Goal: Task Accomplishment & Management: Manage account settings

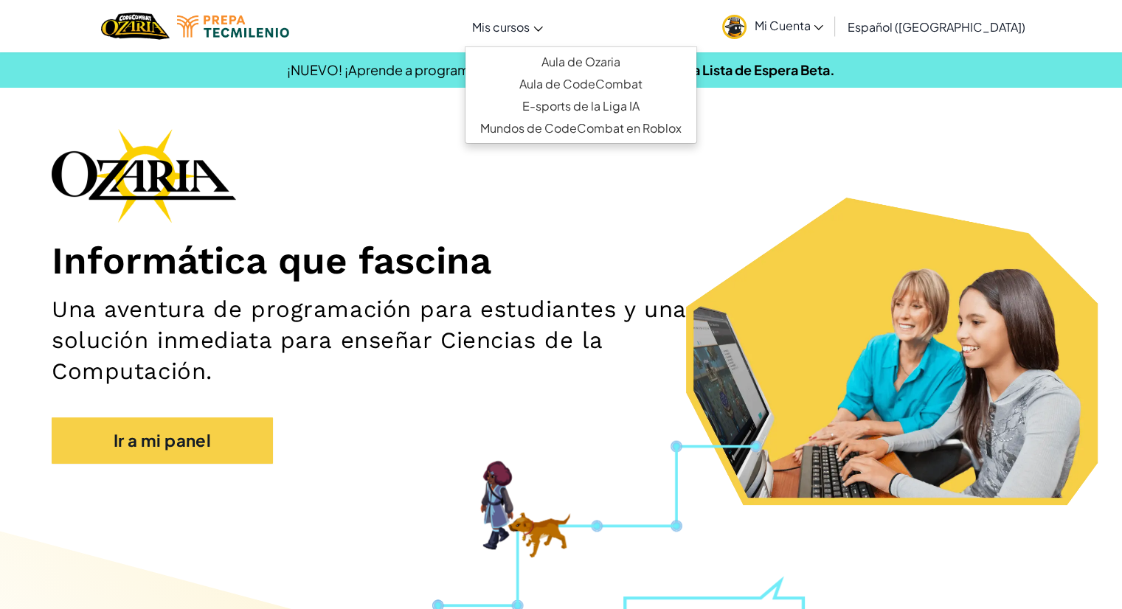
click at [550, 30] on link "Mis cursos" at bounding box center [508, 27] width 86 height 40
click at [817, 28] on span "Mi Cuenta" at bounding box center [788, 25] width 69 height 15
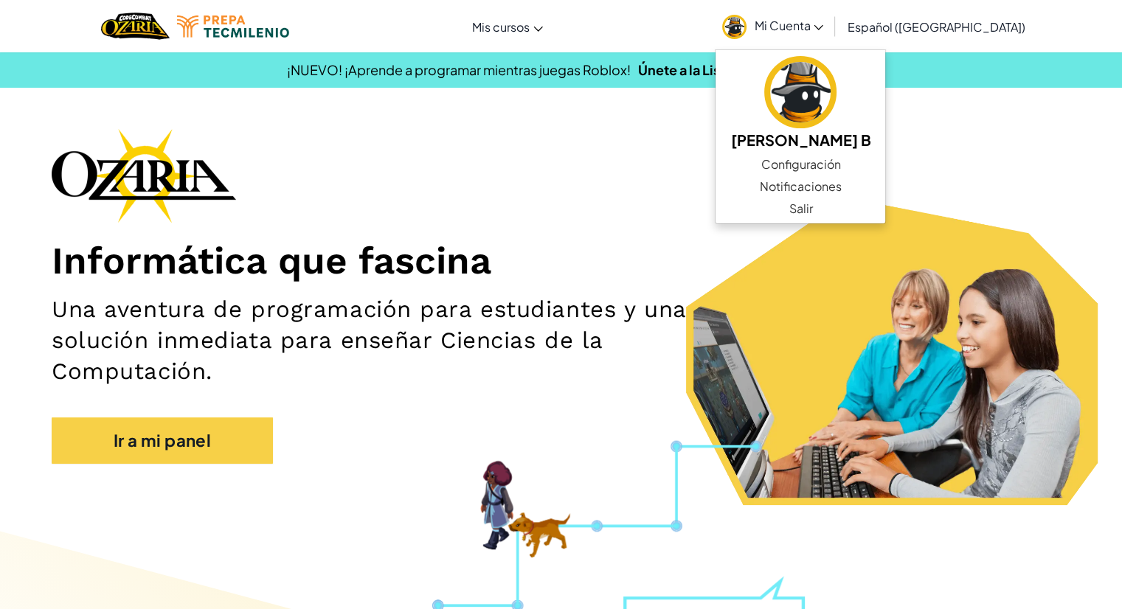
click at [678, 204] on div "Informática que fascina Una aventura de programación para estudiantes y una sol…" at bounding box center [561, 303] width 1019 height 350
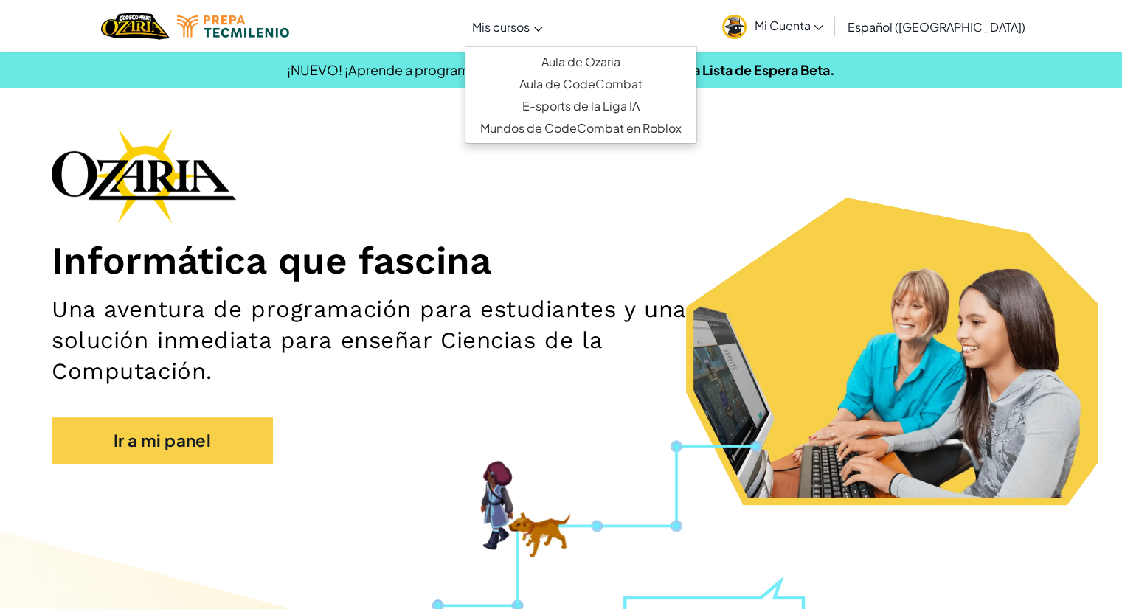
click at [516, 21] on span "Mis cursos" at bounding box center [501, 26] width 58 height 15
click at [823, 26] on span "Mi Cuenta" at bounding box center [788, 25] width 69 height 15
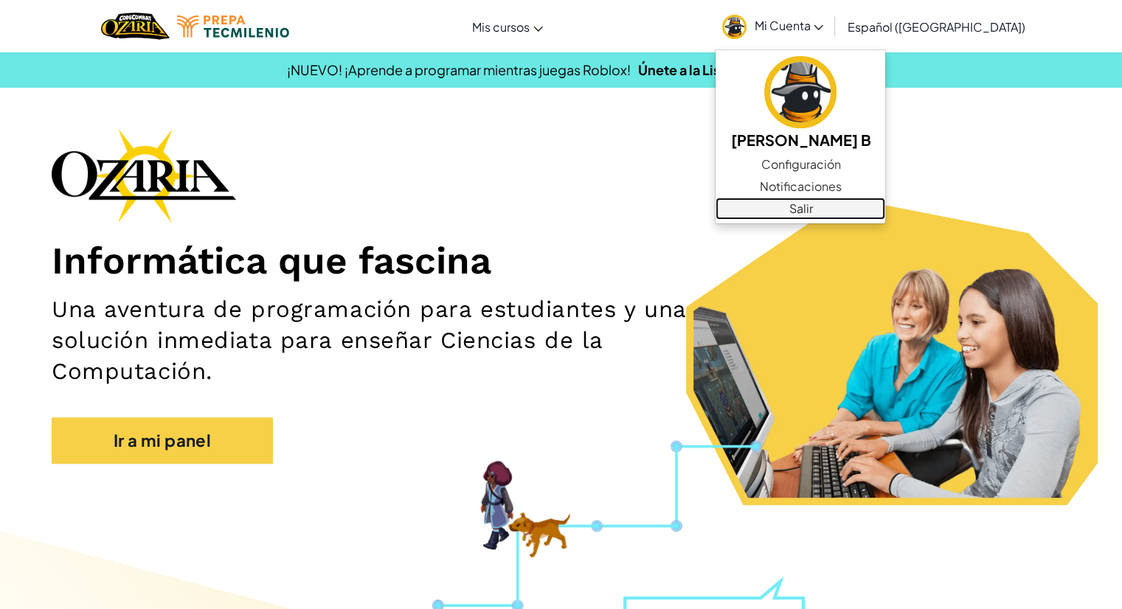
click at [885, 218] on link "Salir" at bounding box center [801, 209] width 170 height 22
